Goal: Information Seeking & Learning: Learn about a topic

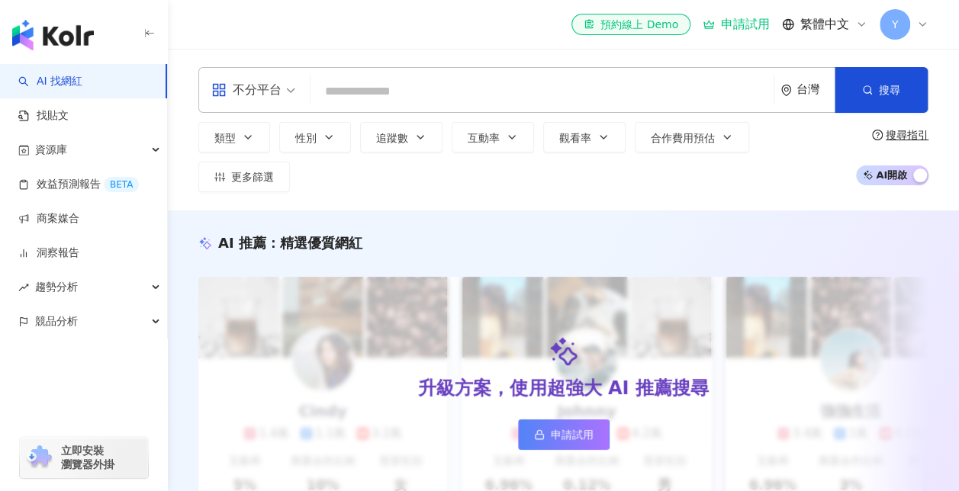
type input "********"
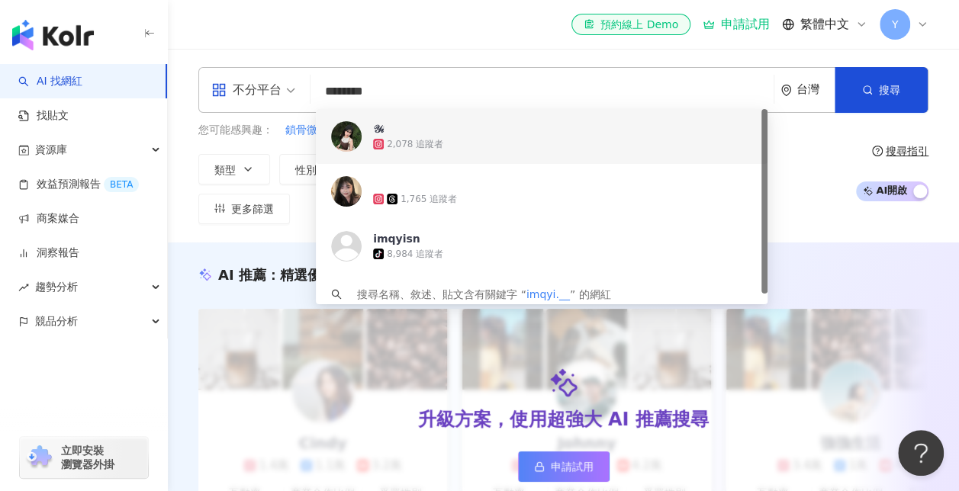
click at [439, 147] on div "2,078 追蹤者" at bounding box center [415, 144] width 56 height 13
